Goal: Information Seeking & Learning: Learn about a topic

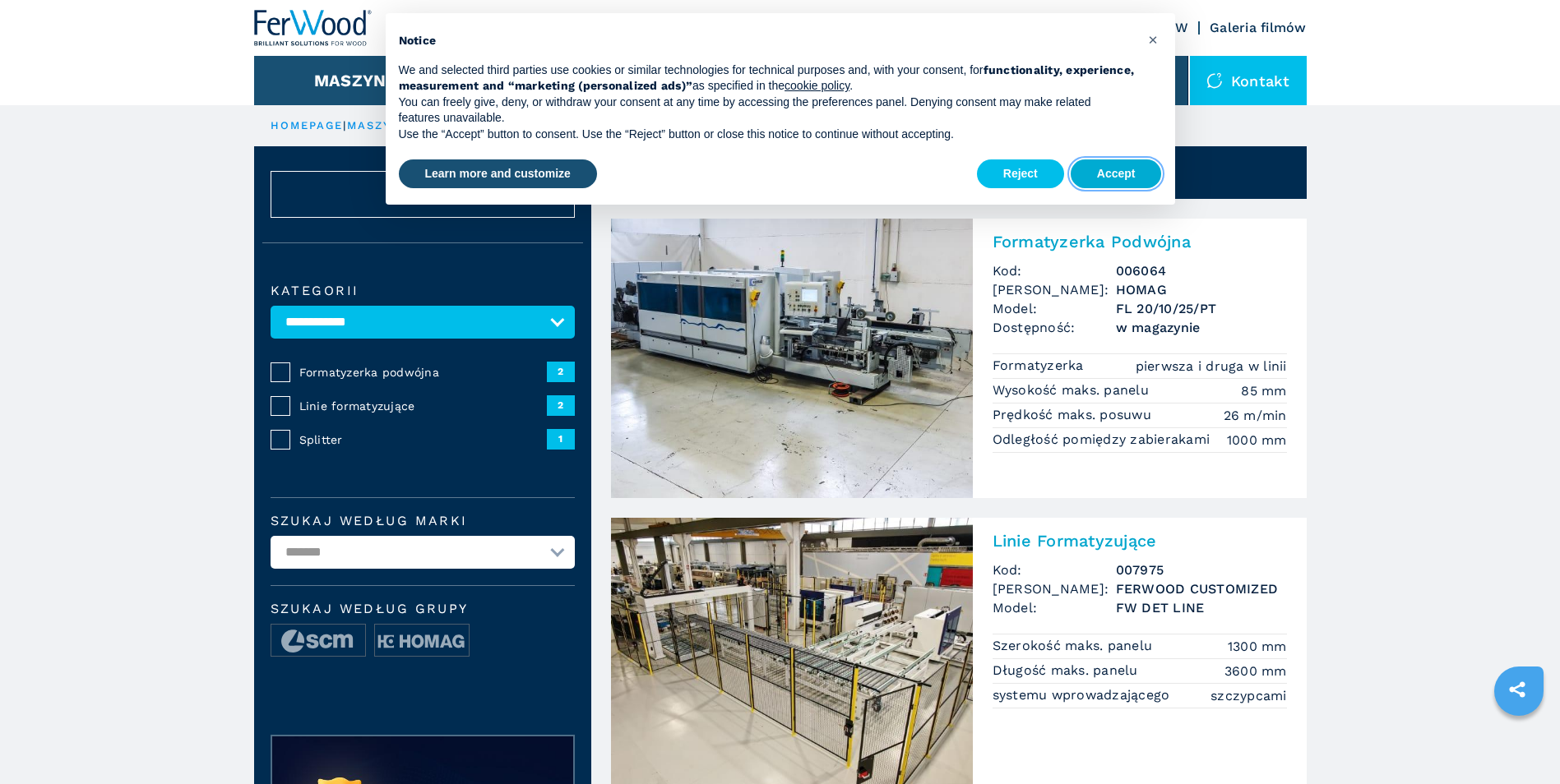
click at [1116, 172] on button "Accept" at bounding box center [1116, 174] width 91 height 30
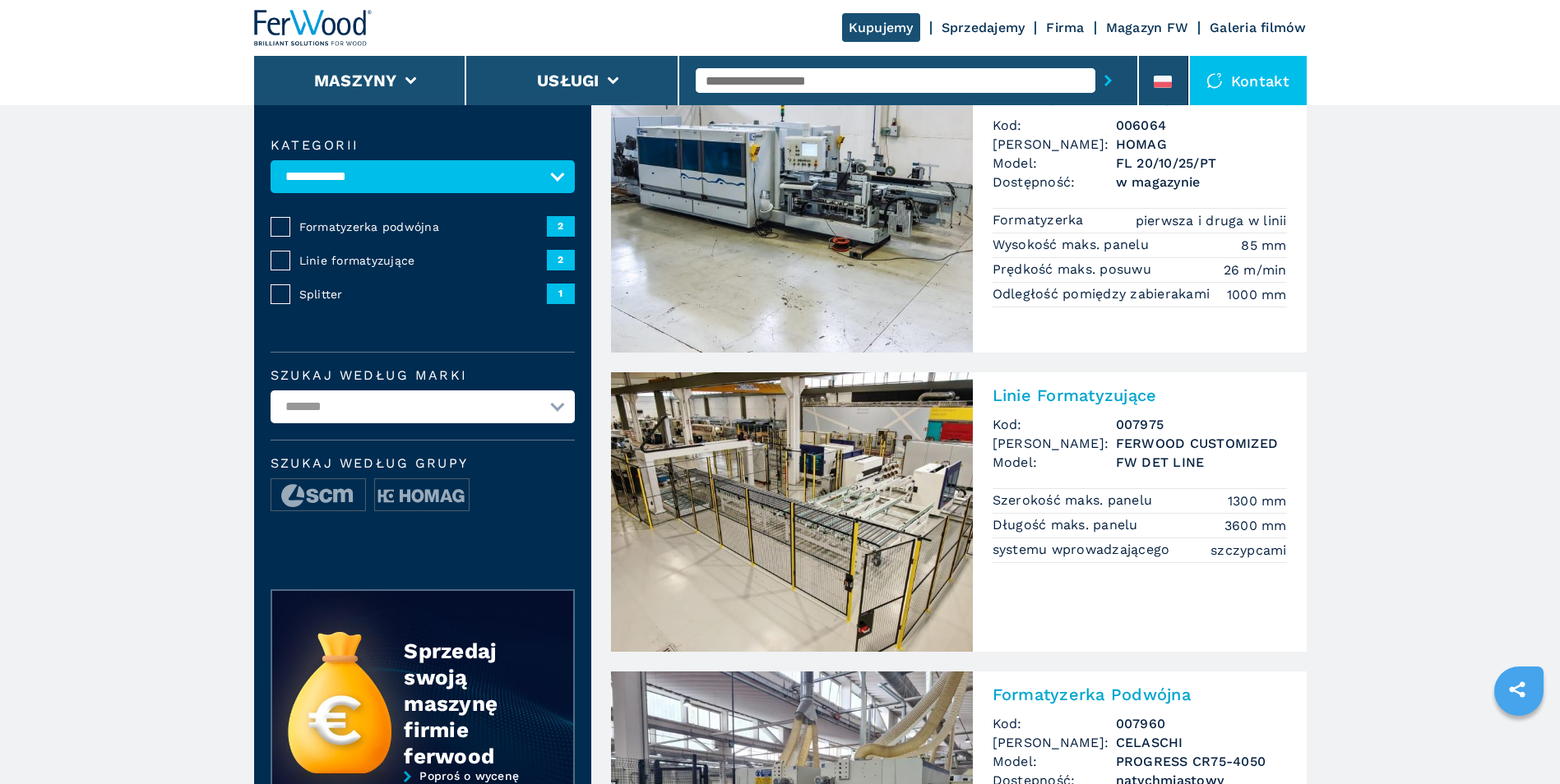
scroll to position [164, 0]
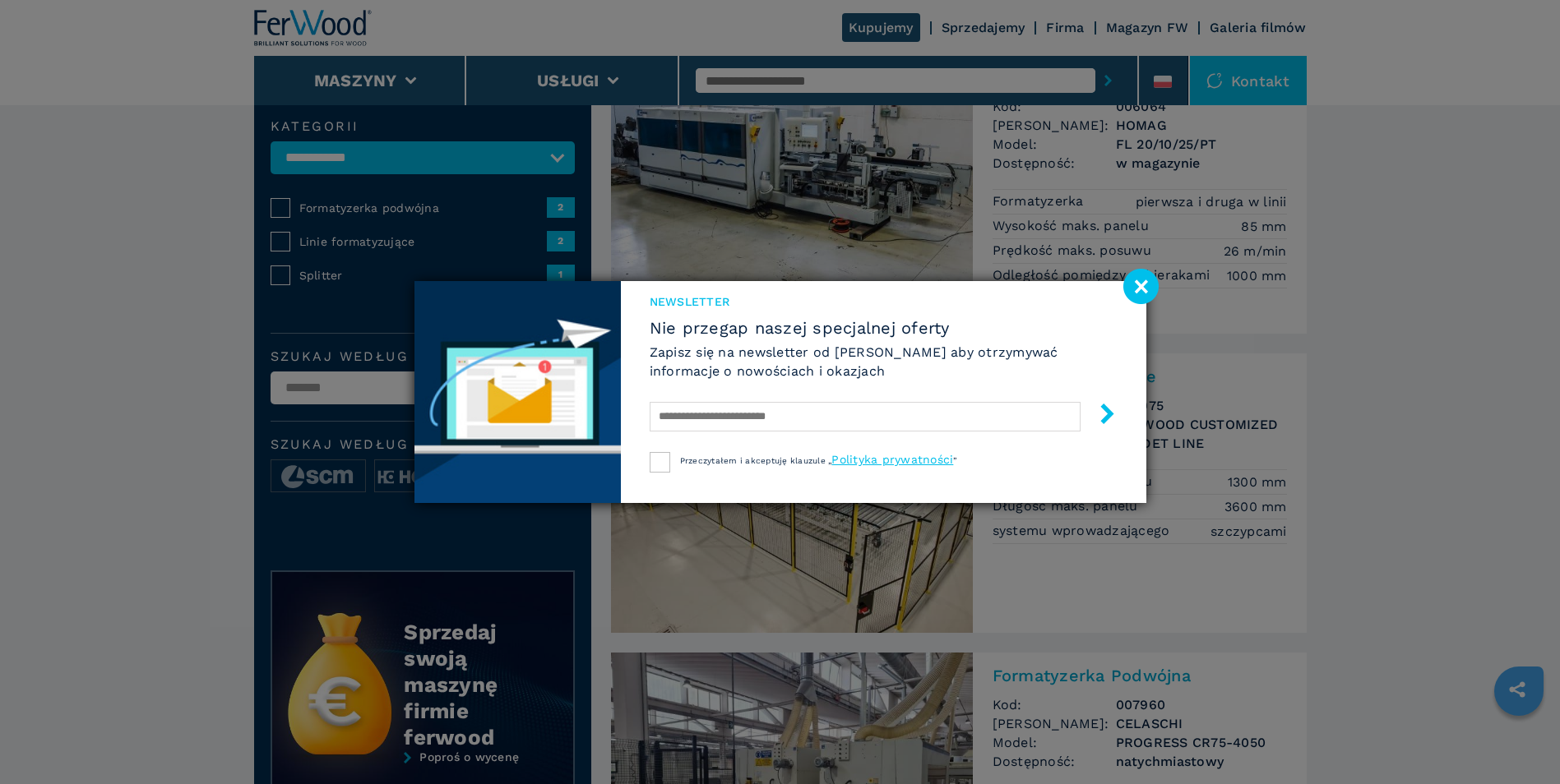
click at [1141, 279] on image at bounding box center [1141, 286] width 35 height 35
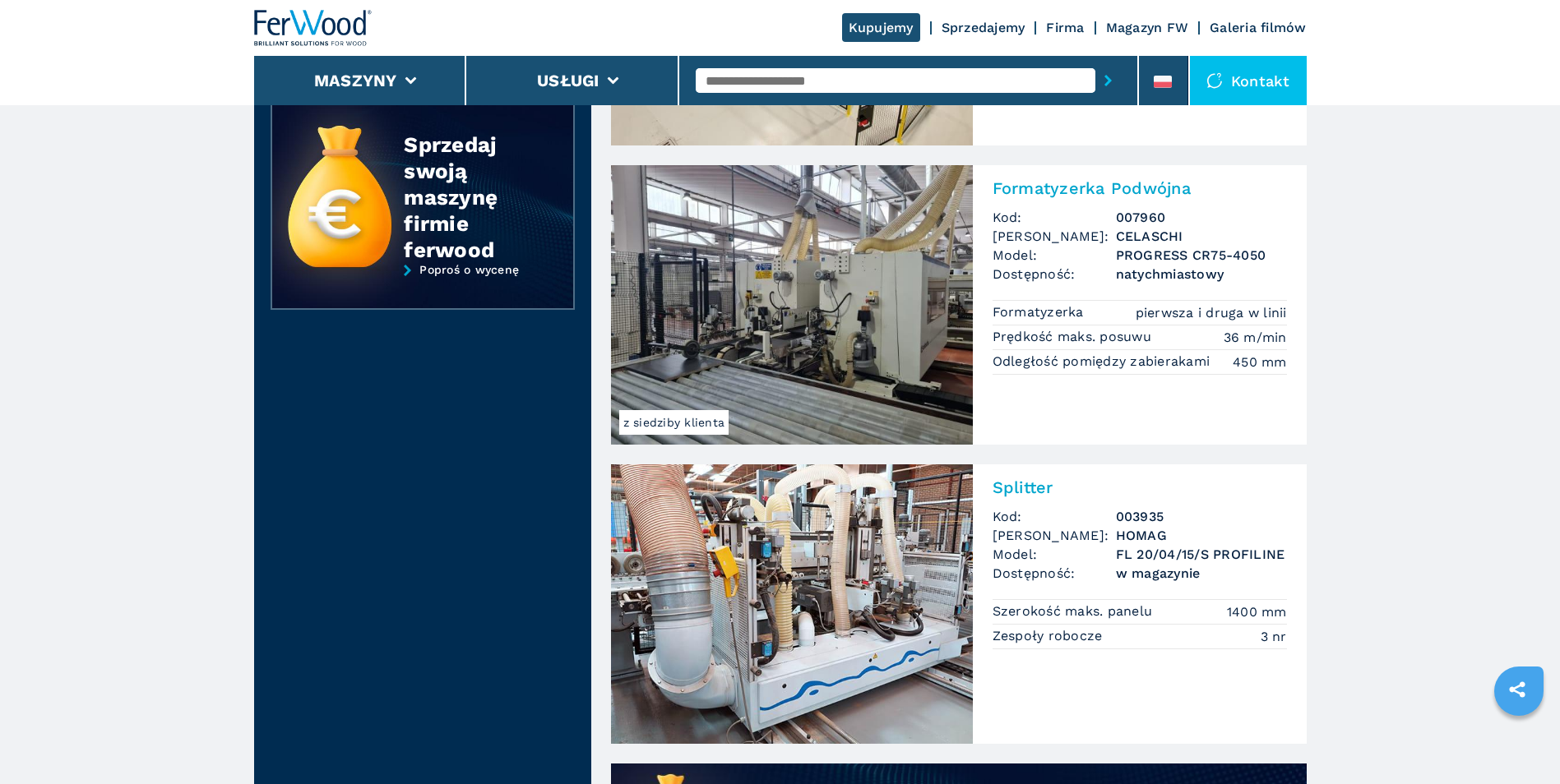
scroll to position [658, 0]
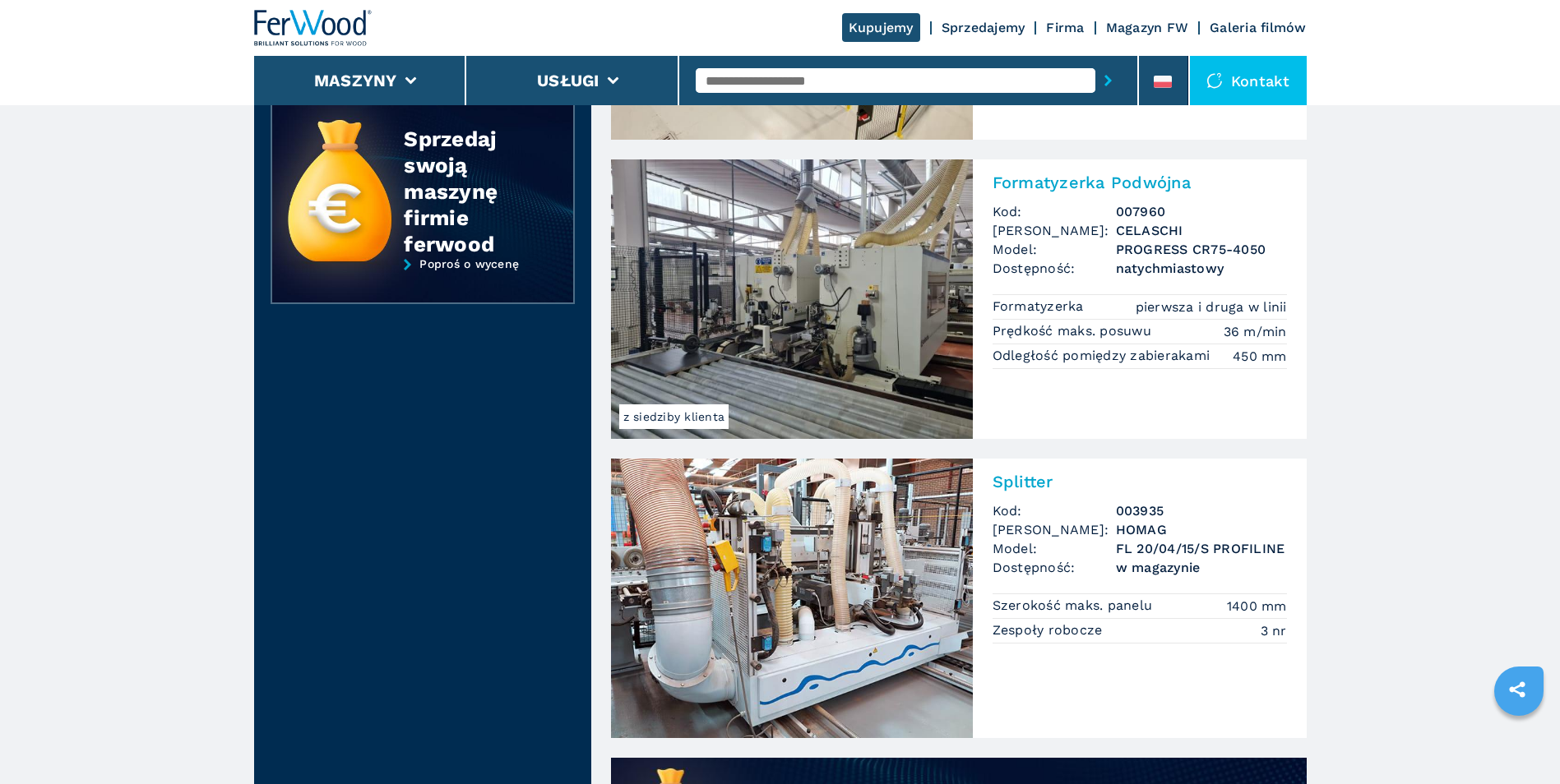
click at [1173, 537] on h3 "HOMAG" at bounding box center [1201, 530] width 171 height 19
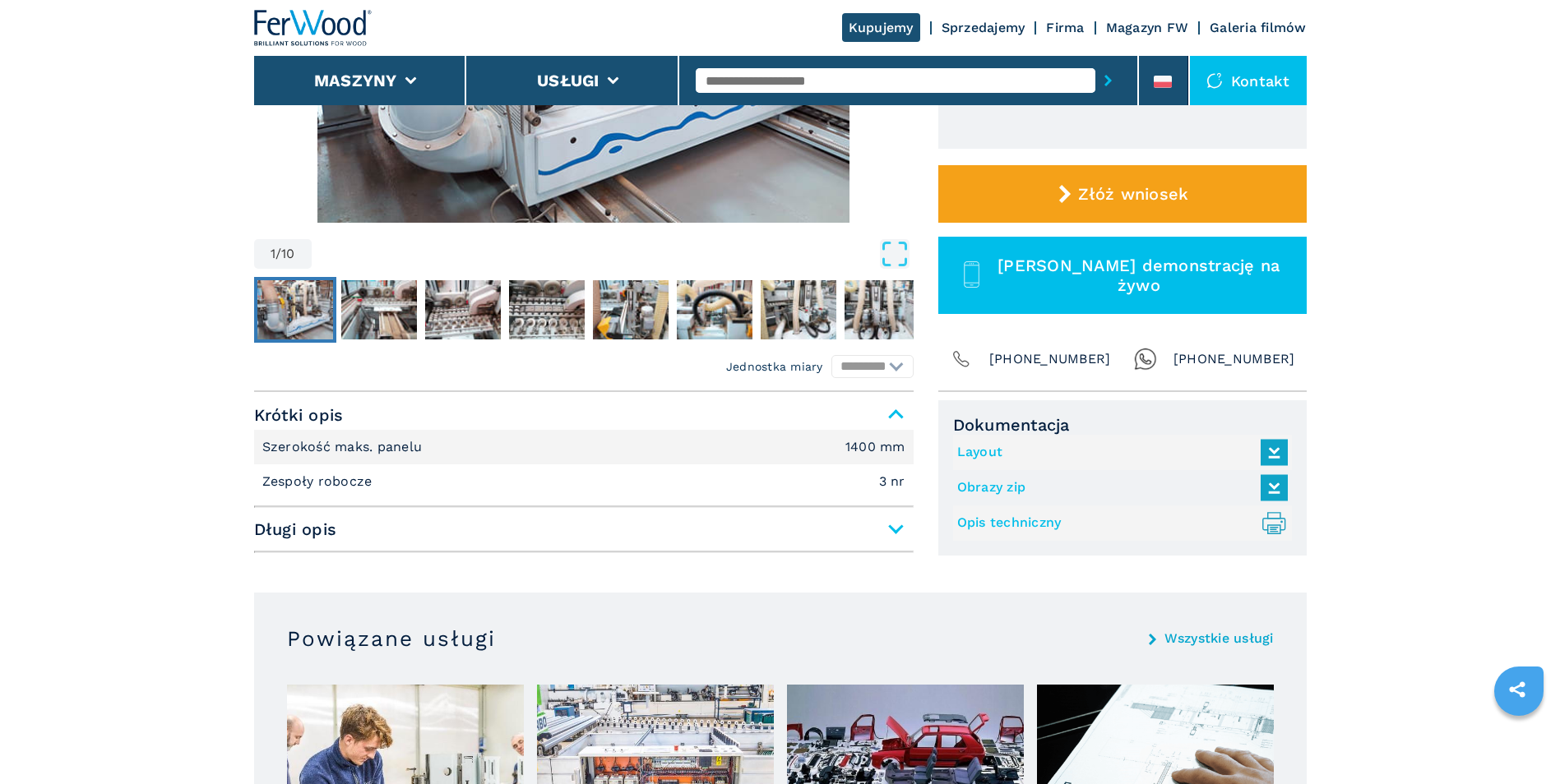
scroll to position [576, 0]
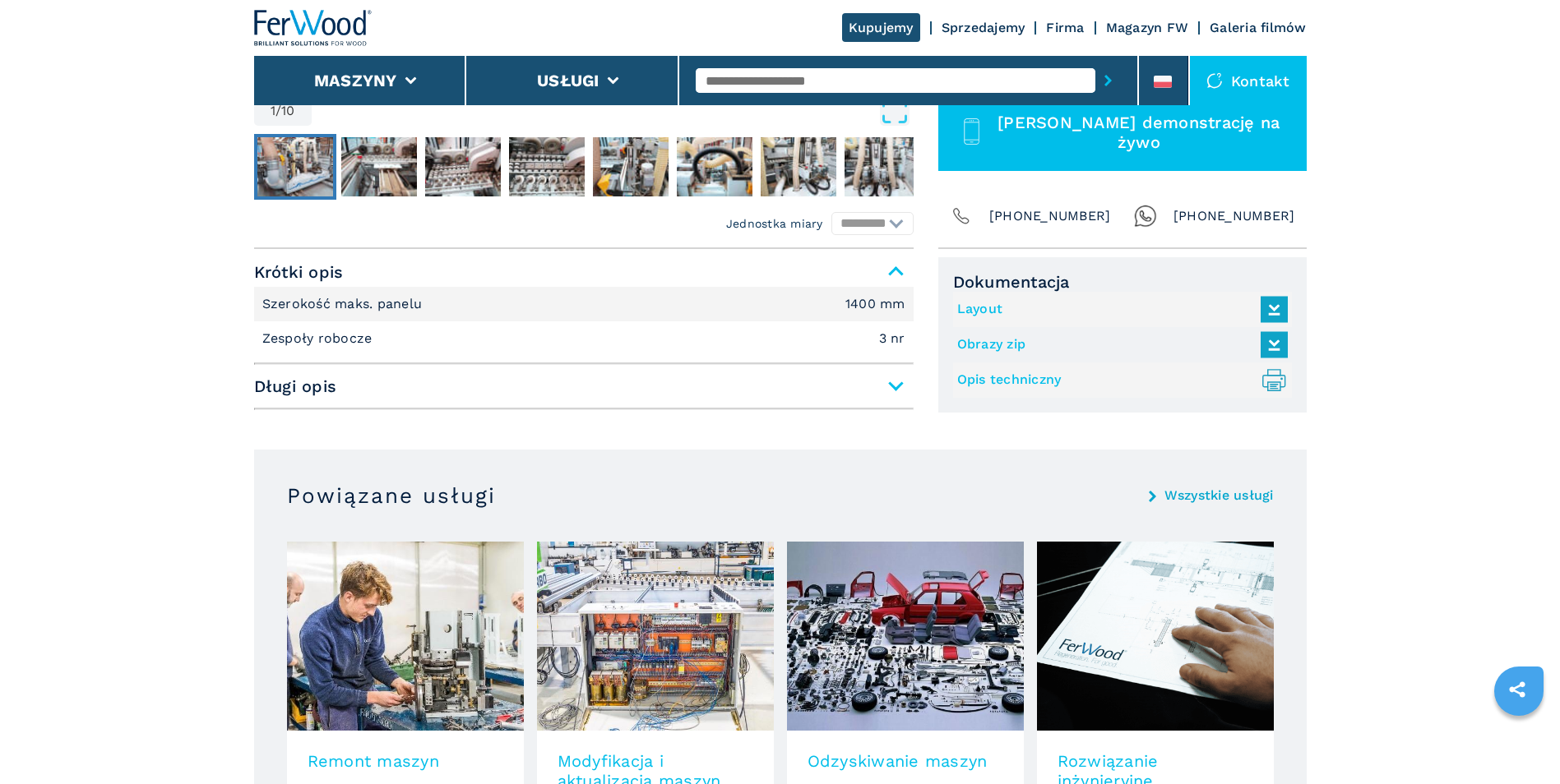
click at [894, 381] on span "Długi opis" at bounding box center [584, 386] width 660 height 30
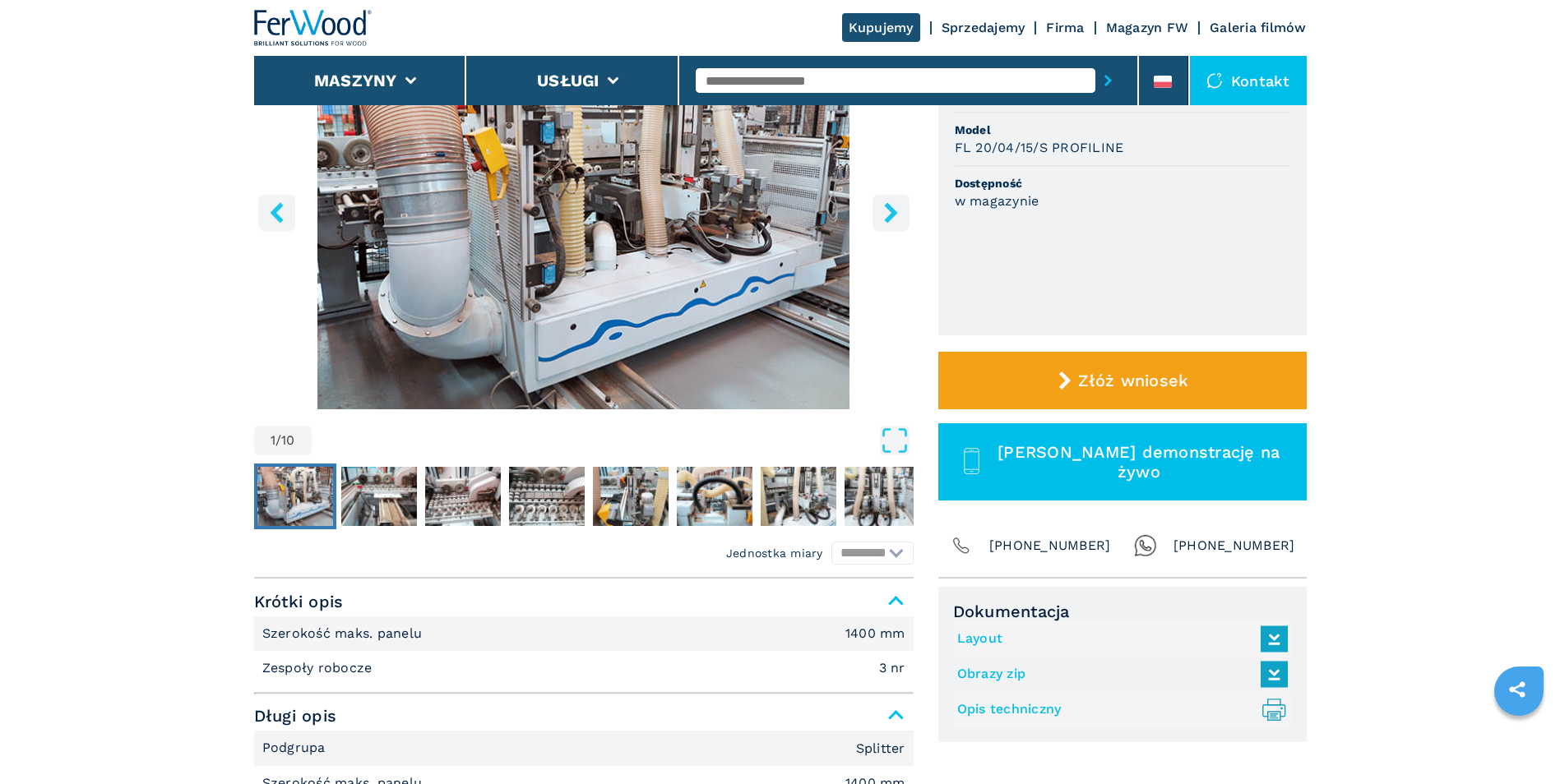
scroll to position [247, 0]
click at [643, 490] on img "Go to Slide 5" at bounding box center [630, 496] width 76 height 59
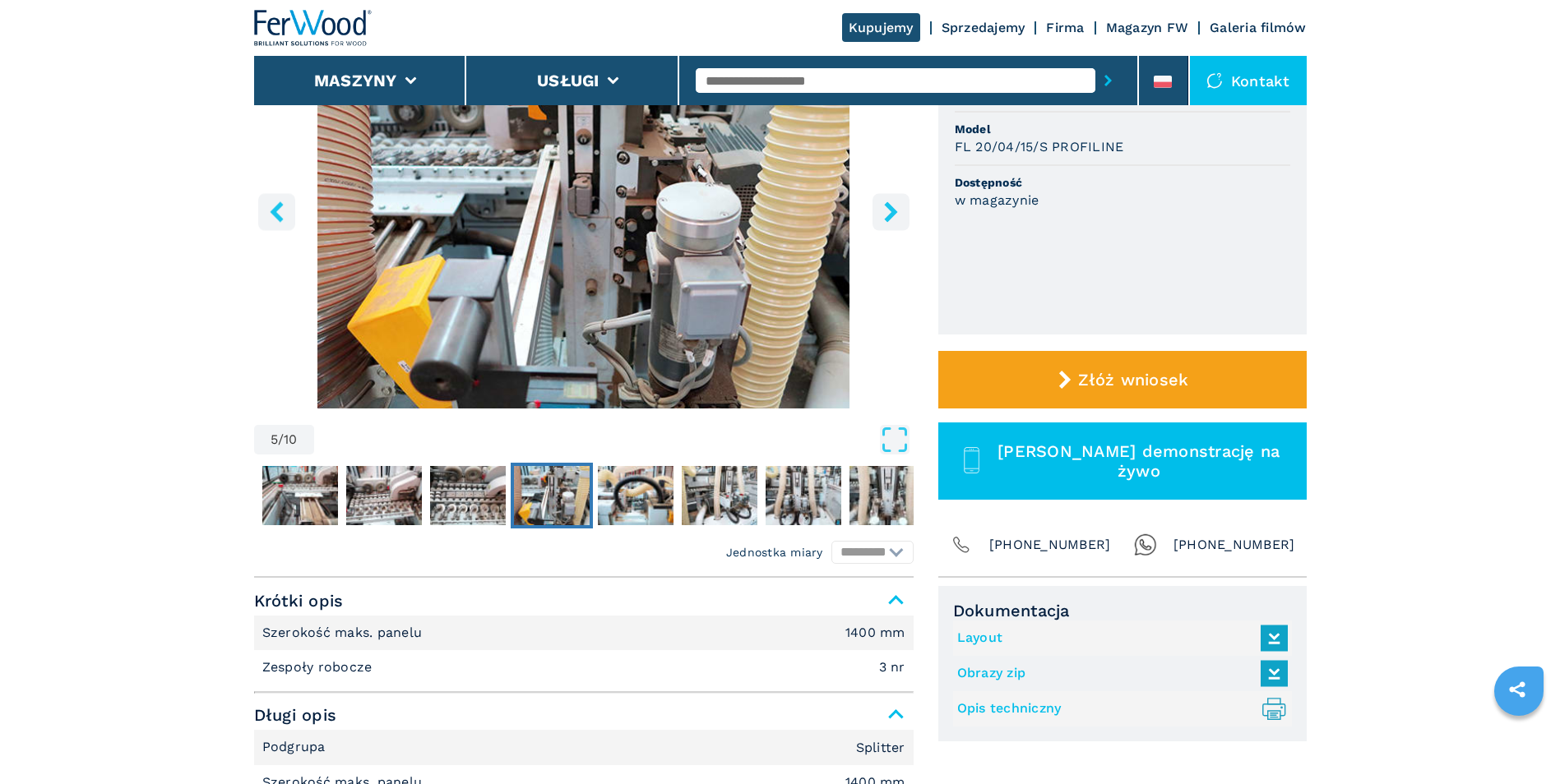
click at [893, 208] on icon "right-button" at bounding box center [891, 212] width 13 height 21
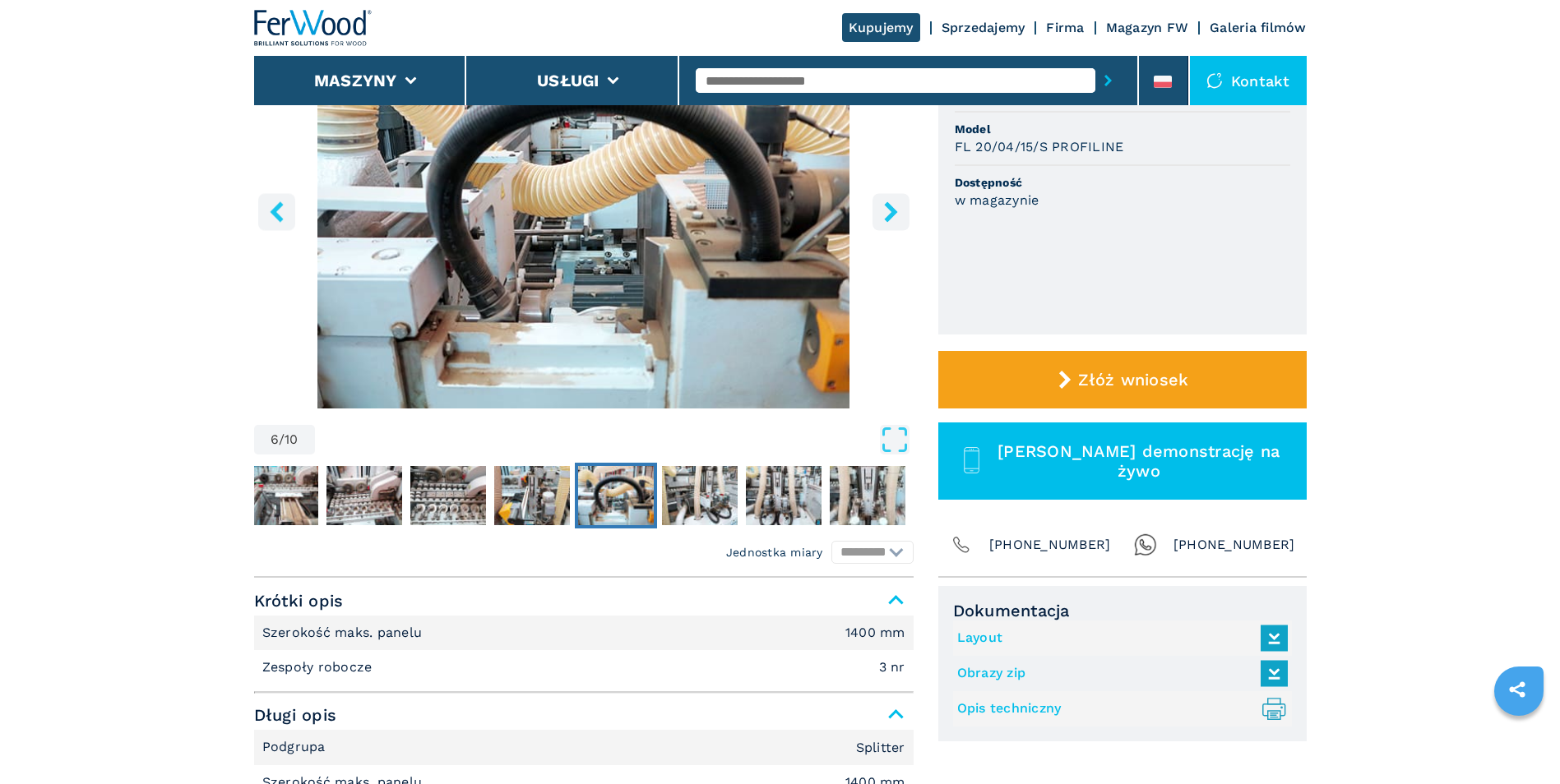
click at [893, 208] on icon "right-button" at bounding box center [891, 212] width 13 height 21
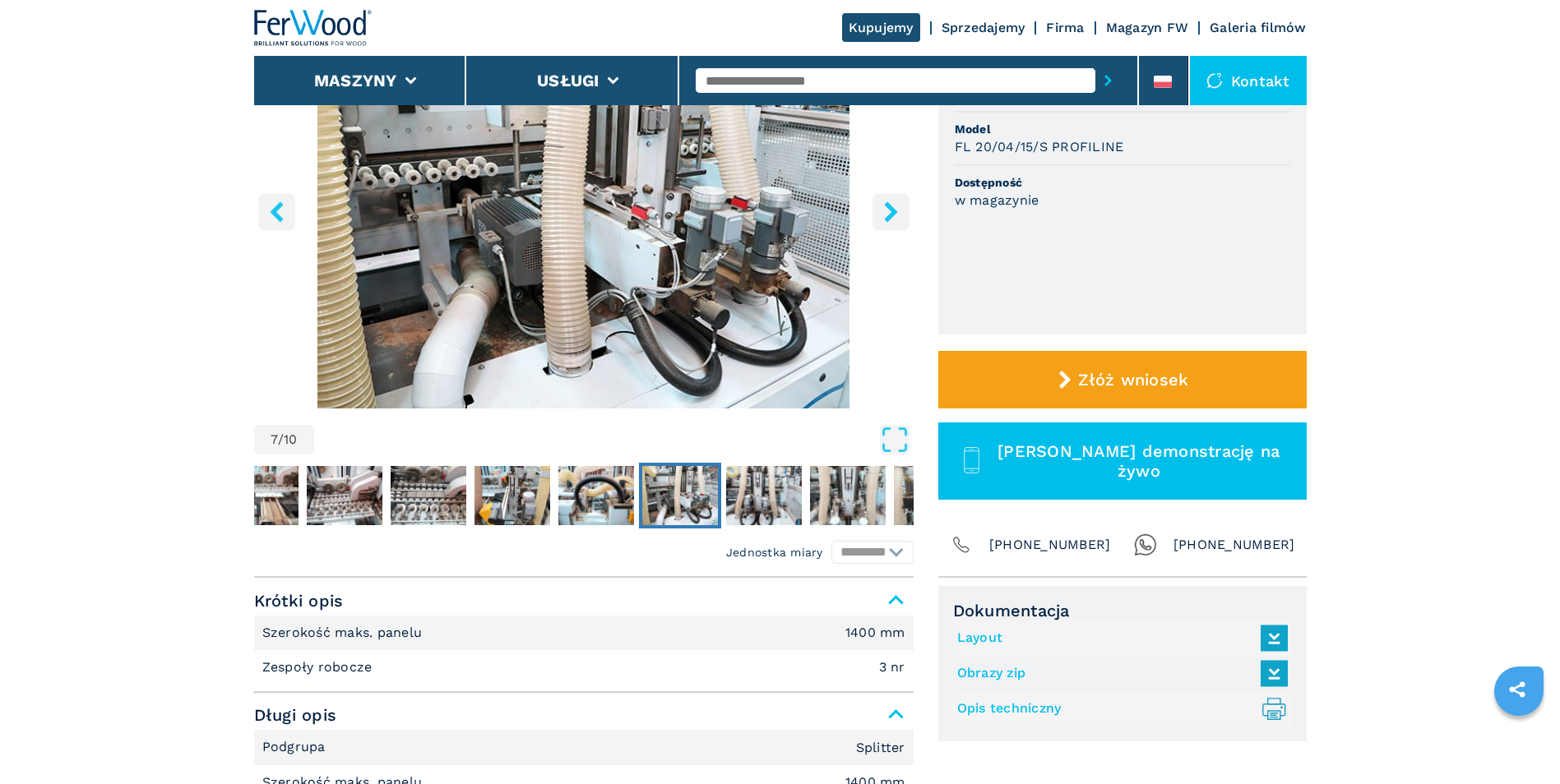
click at [893, 208] on icon "right-button" at bounding box center [891, 212] width 13 height 21
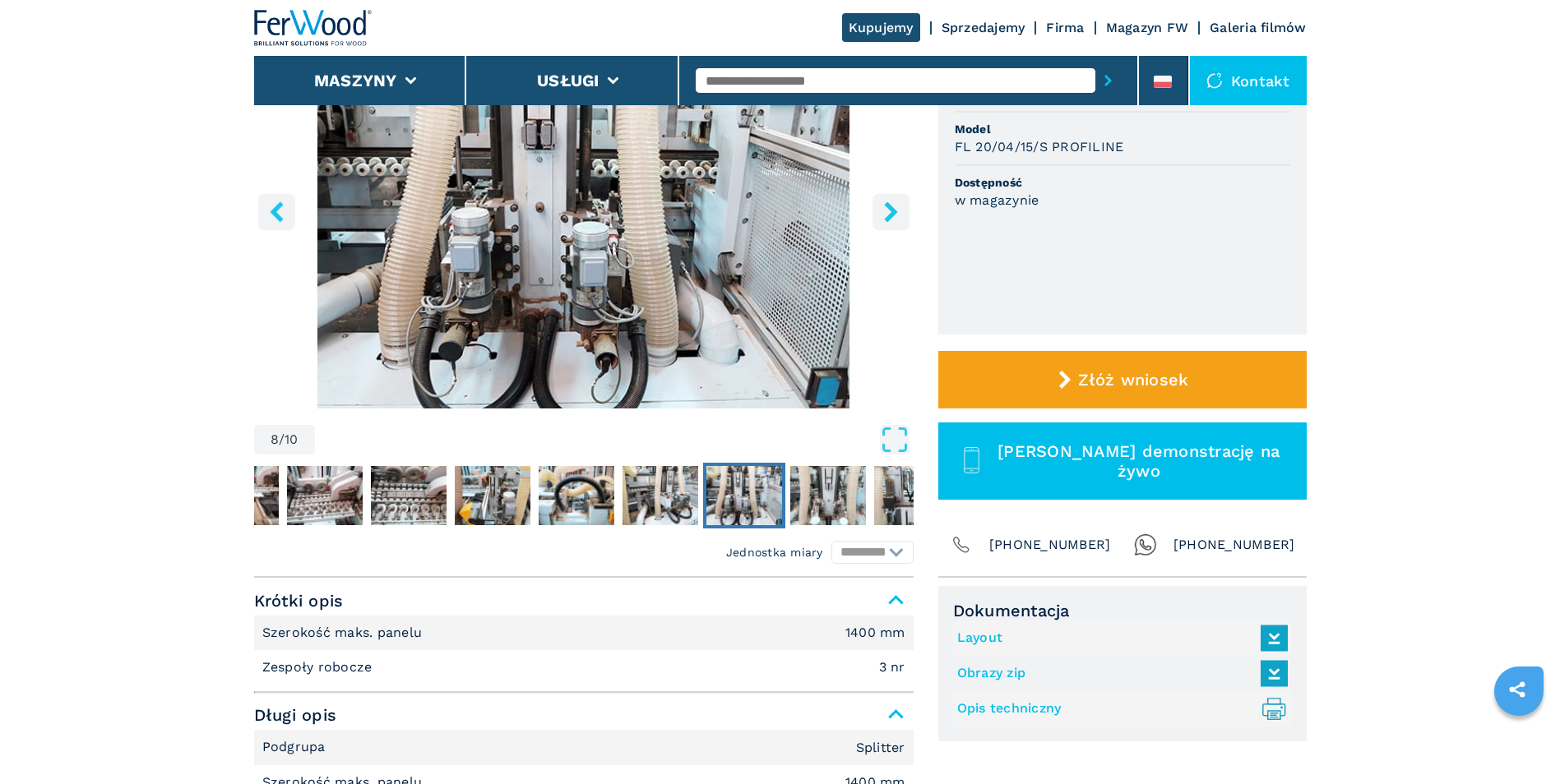
click at [893, 208] on icon "right-button" at bounding box center [891, 212] width 13 height 21
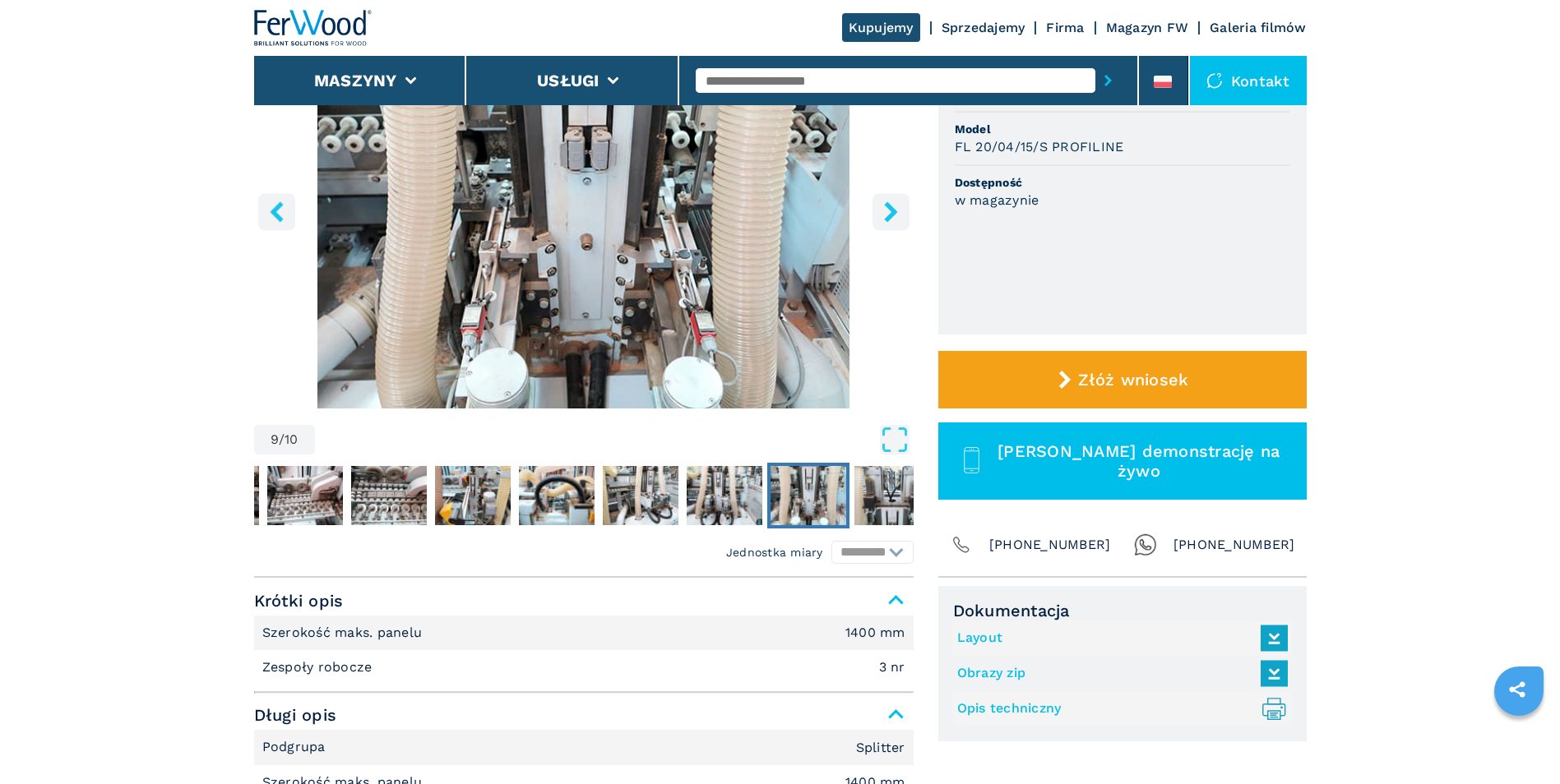
click at [893, 208] on icon "right-button" at bounding box center [891, 212] width 13 height 21
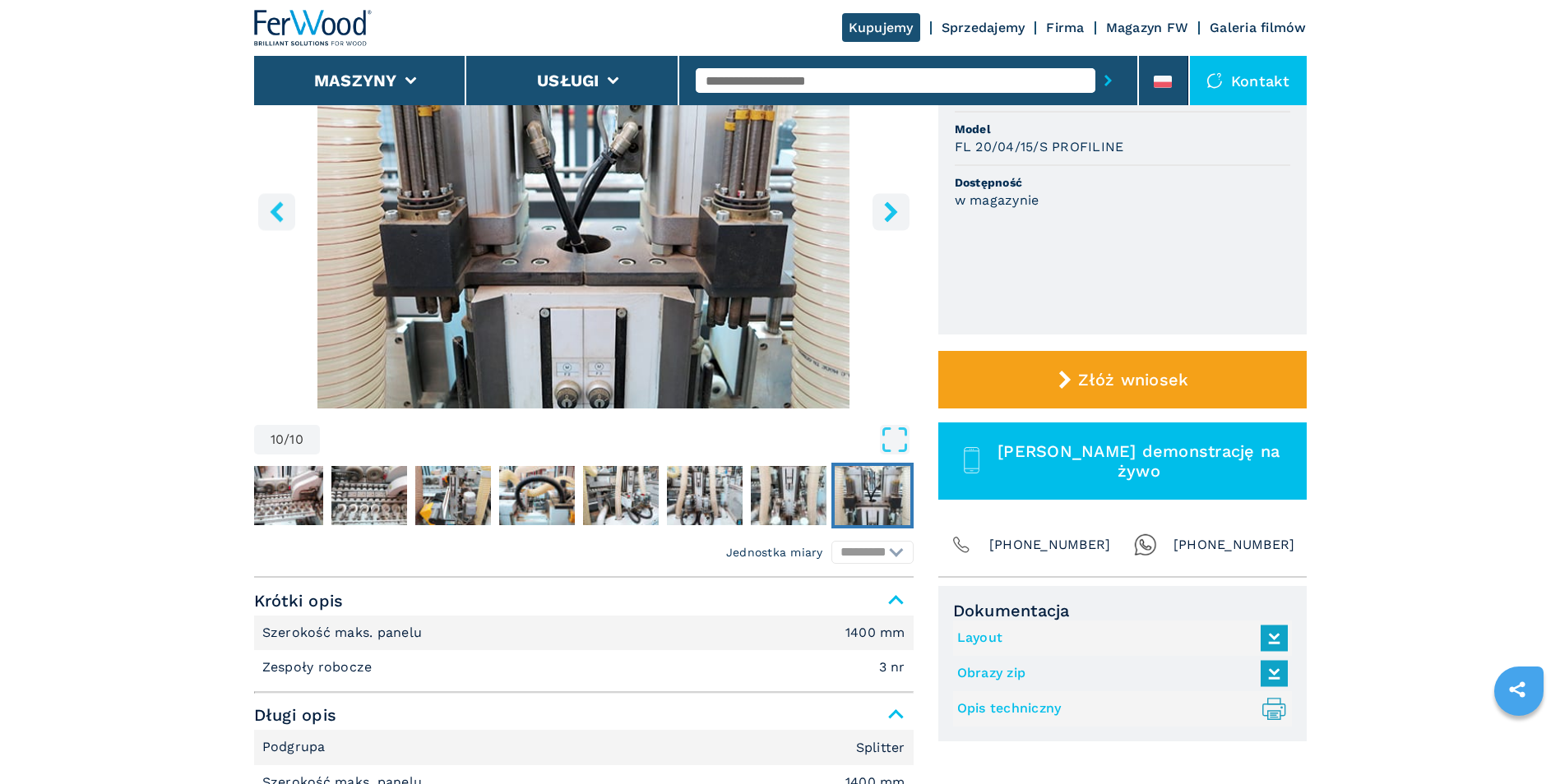
click at [893, 208] on icon "right-button" at bounding box center [891, 212] width 13 height 21
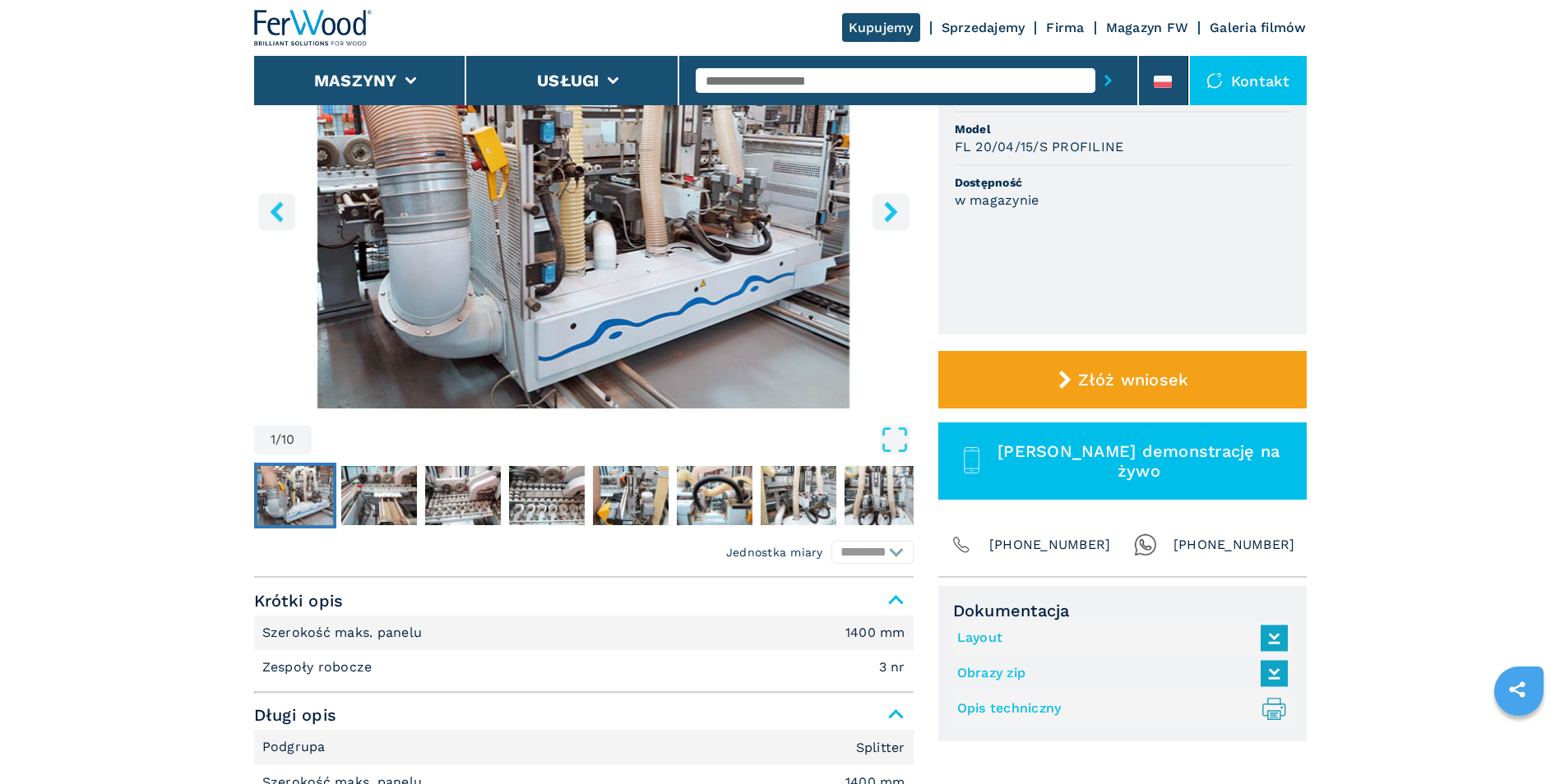
click at [893, 208] on icon "right-button" at bounding box center [891, 212] width 13 height 21
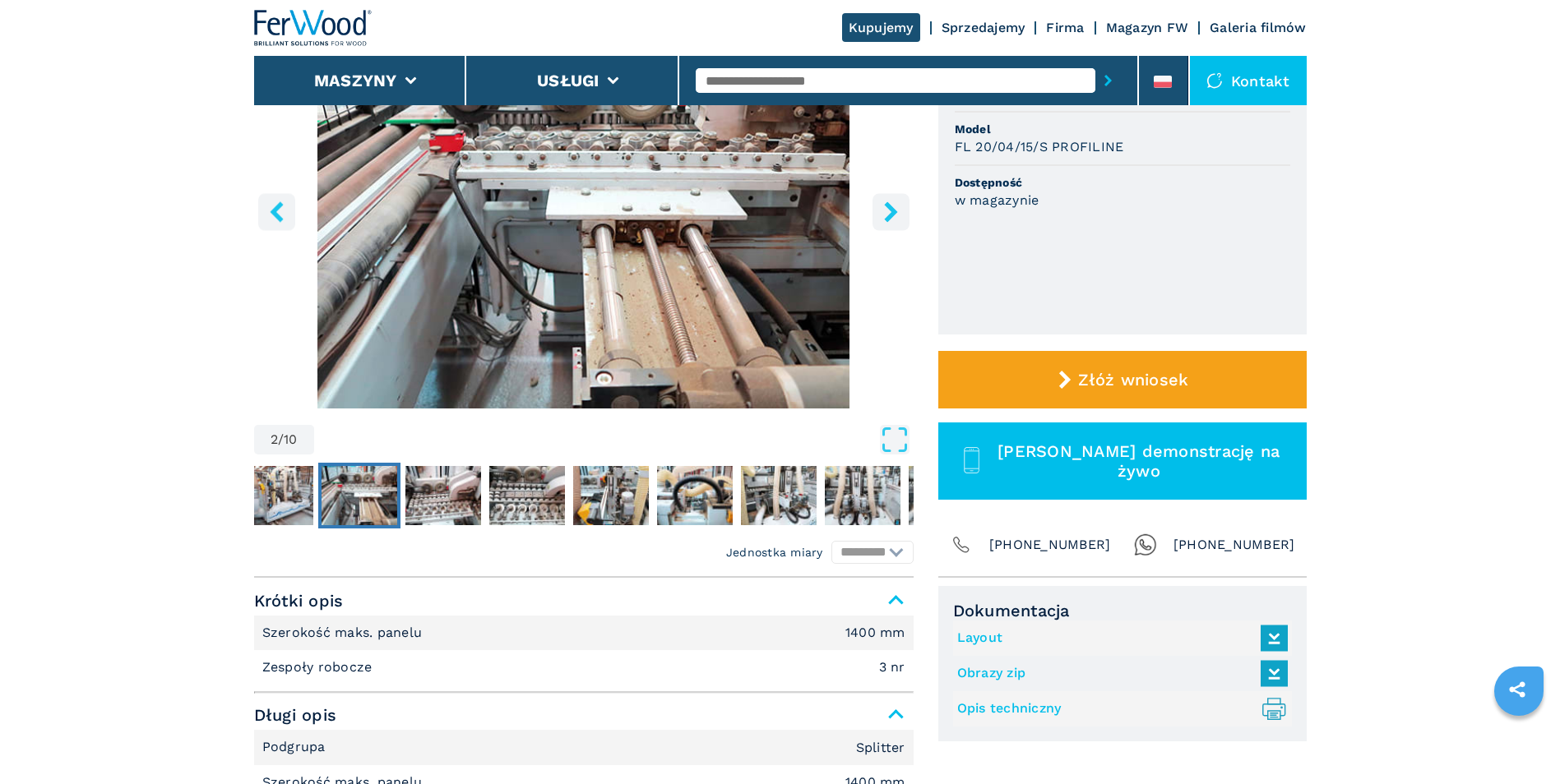
click at [893, 208] on icon "right-button" at bounding box center [891, 212] width 13 height 21
